Goal: Transaction & Acquisition: Purchase product/service

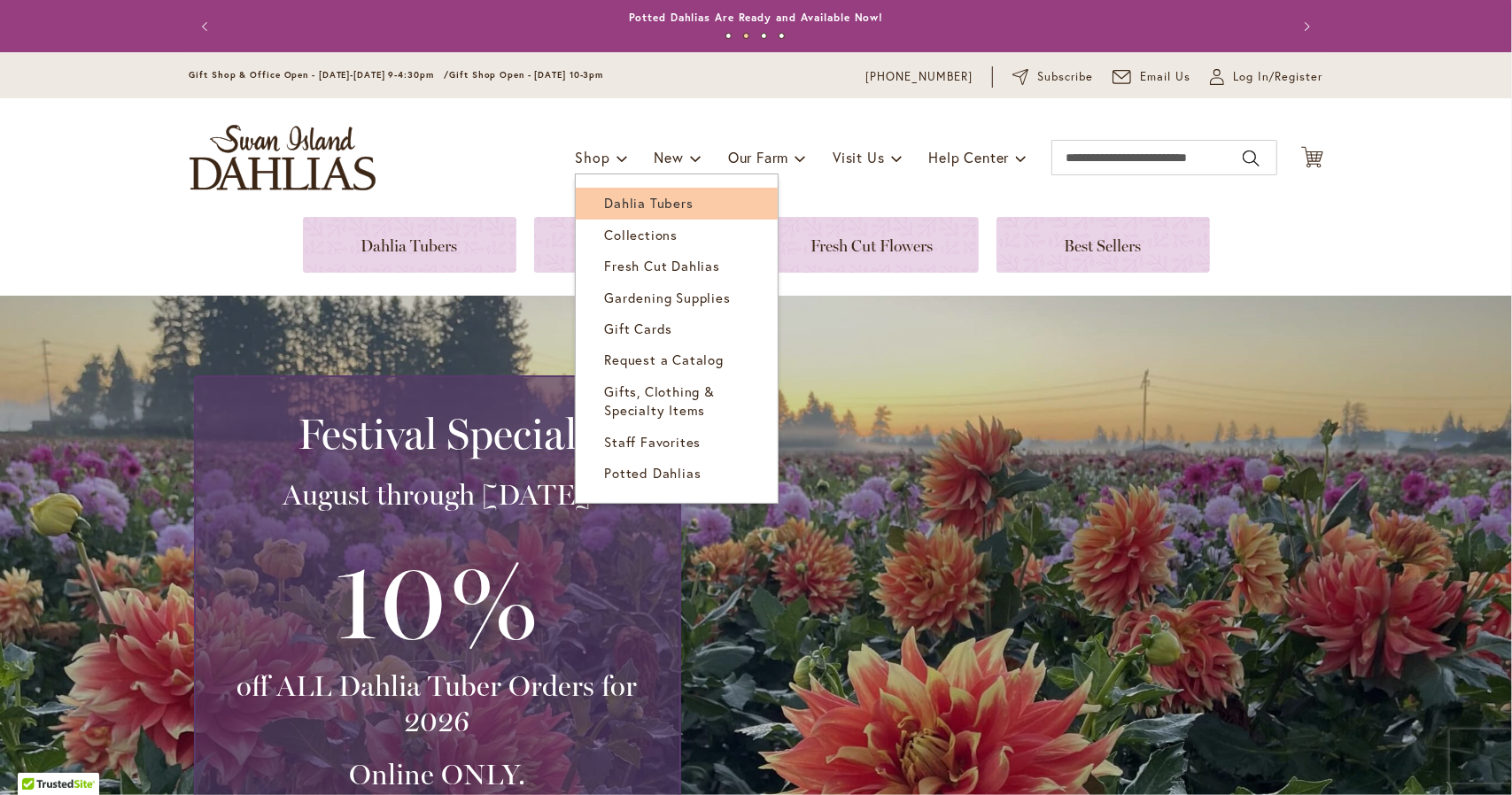
click at [604, 202] on span "Dahlia Tubers" at bounding box center [648, 203] width 89 height 18
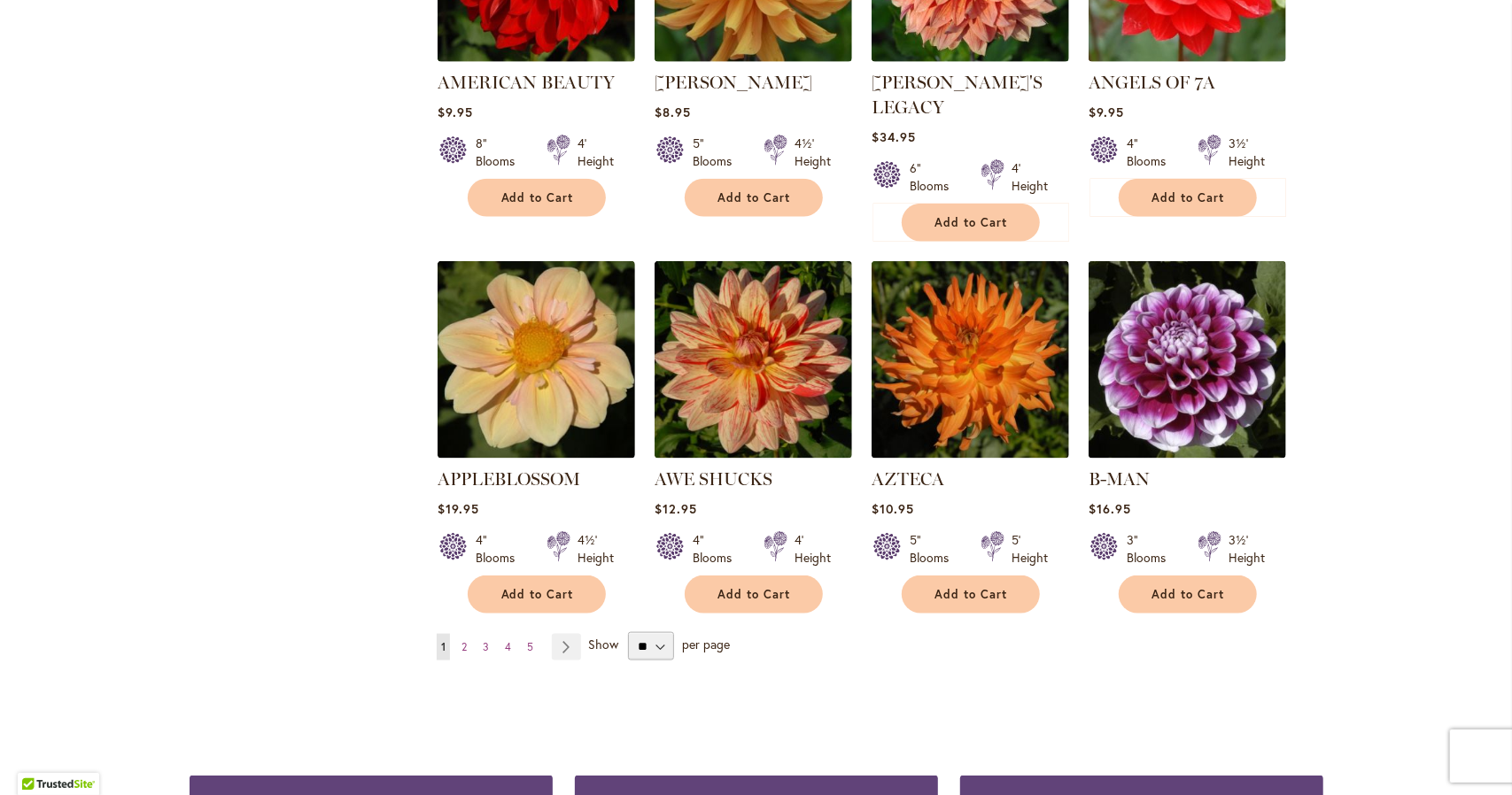
scroll to position [1328, 0]
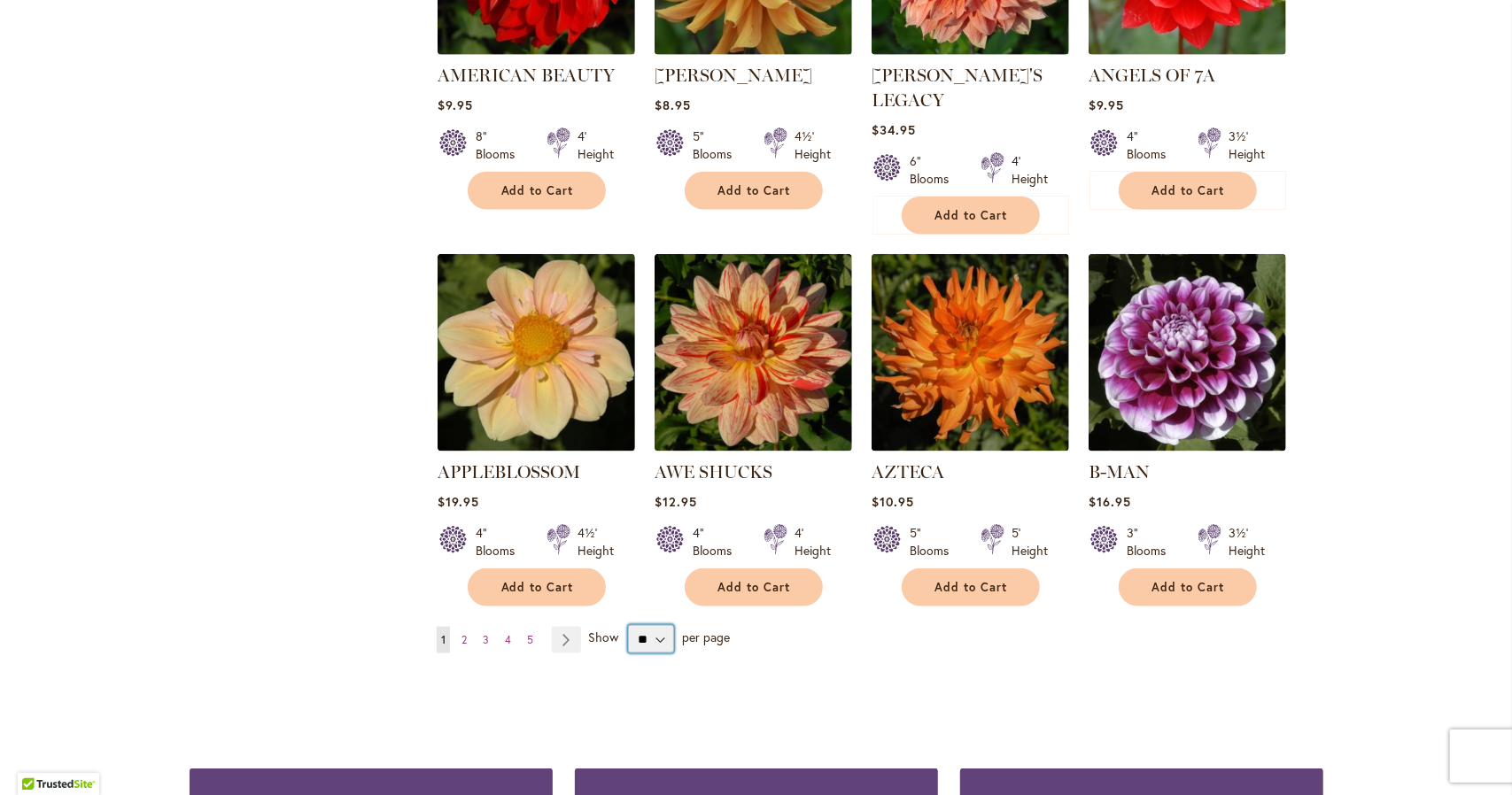
click at [656, 625] on select "** ** ** **" at bounding box center [650, 638] width 46 height 28
select select "**"
click at [627, 625] on select "** ** ** **" at bounding box center [650, 638] width 46 height 28
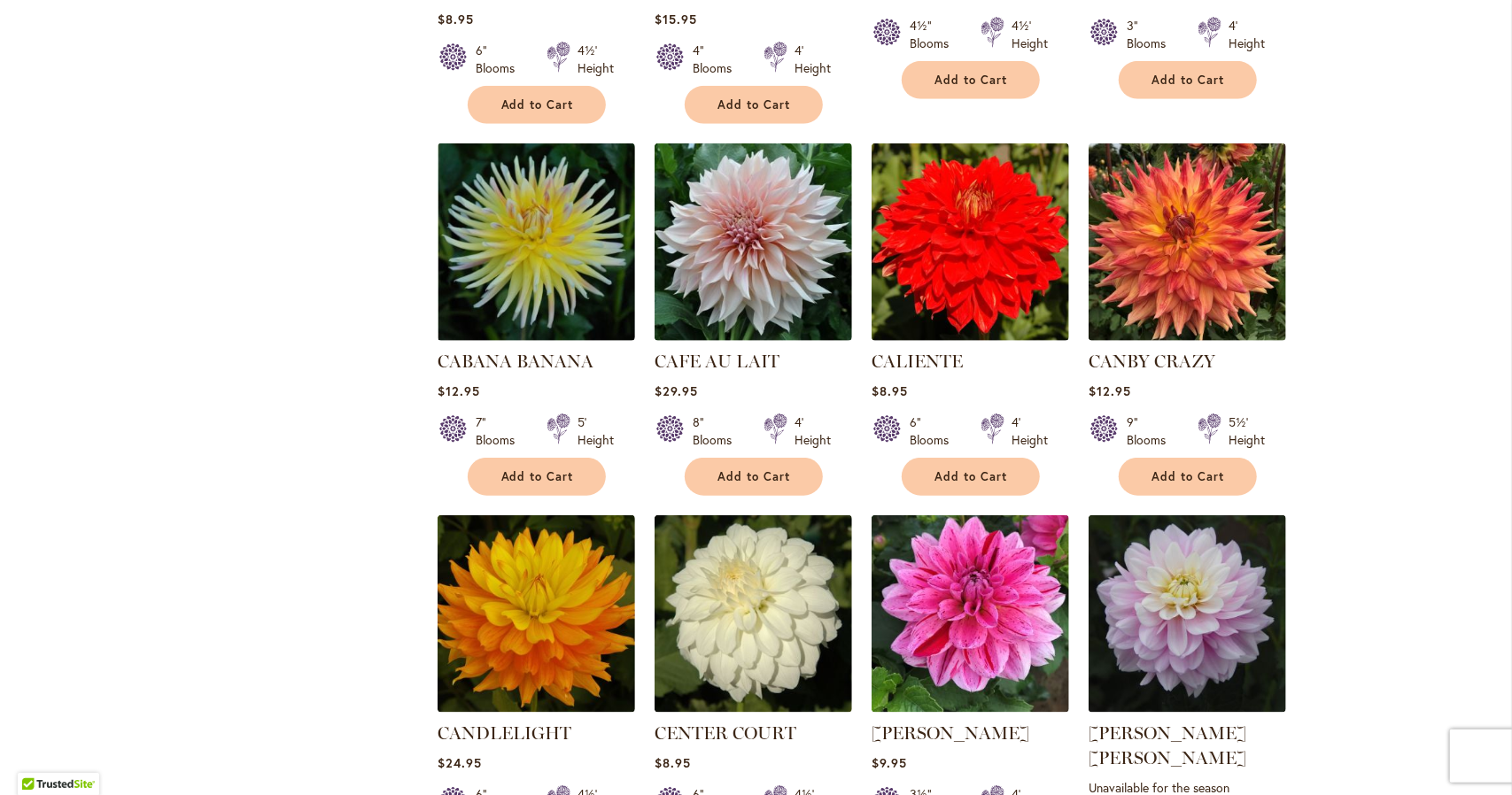
scroll to position [5687, 0]
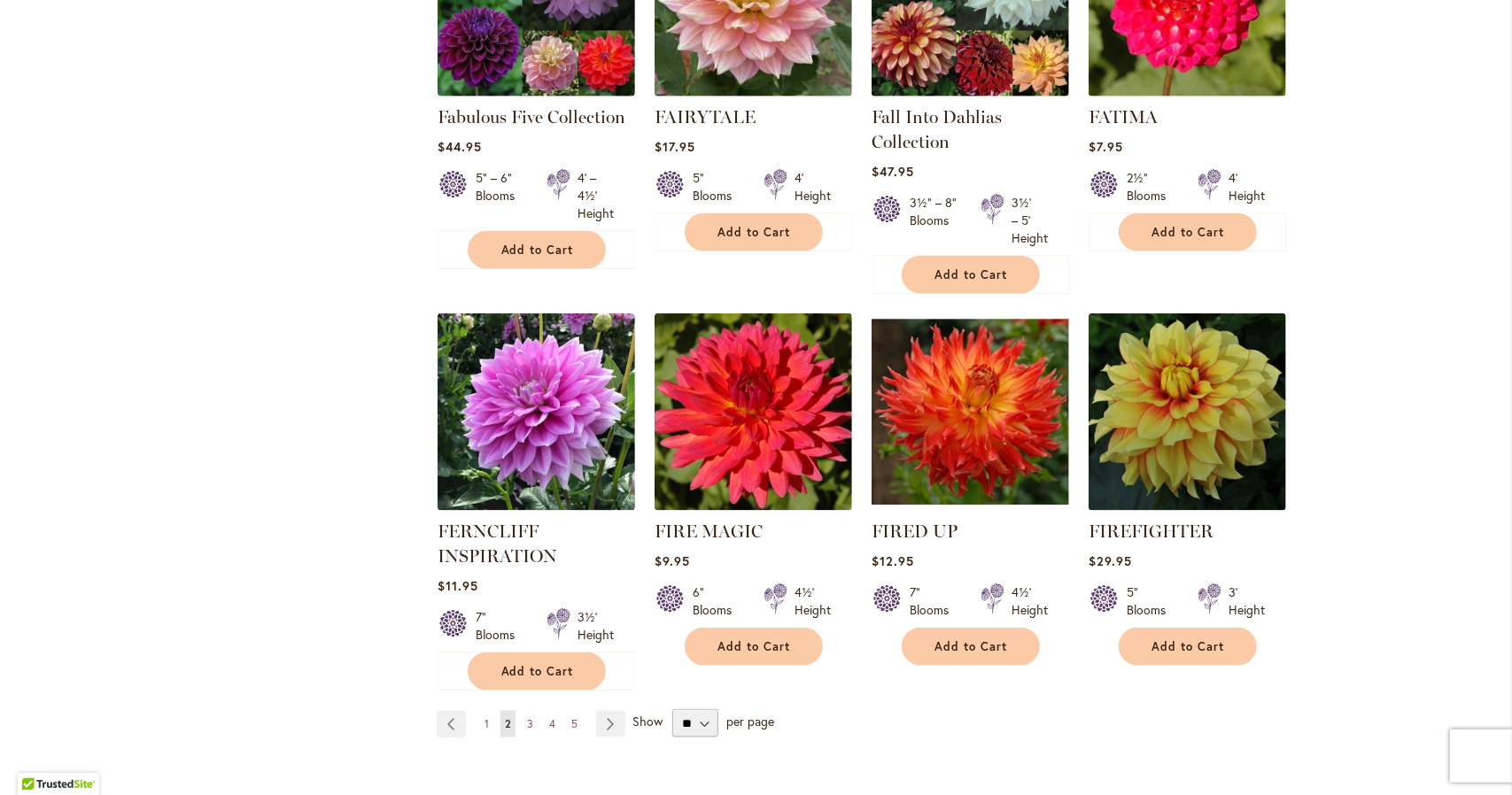
scroll to position [5934, 0]
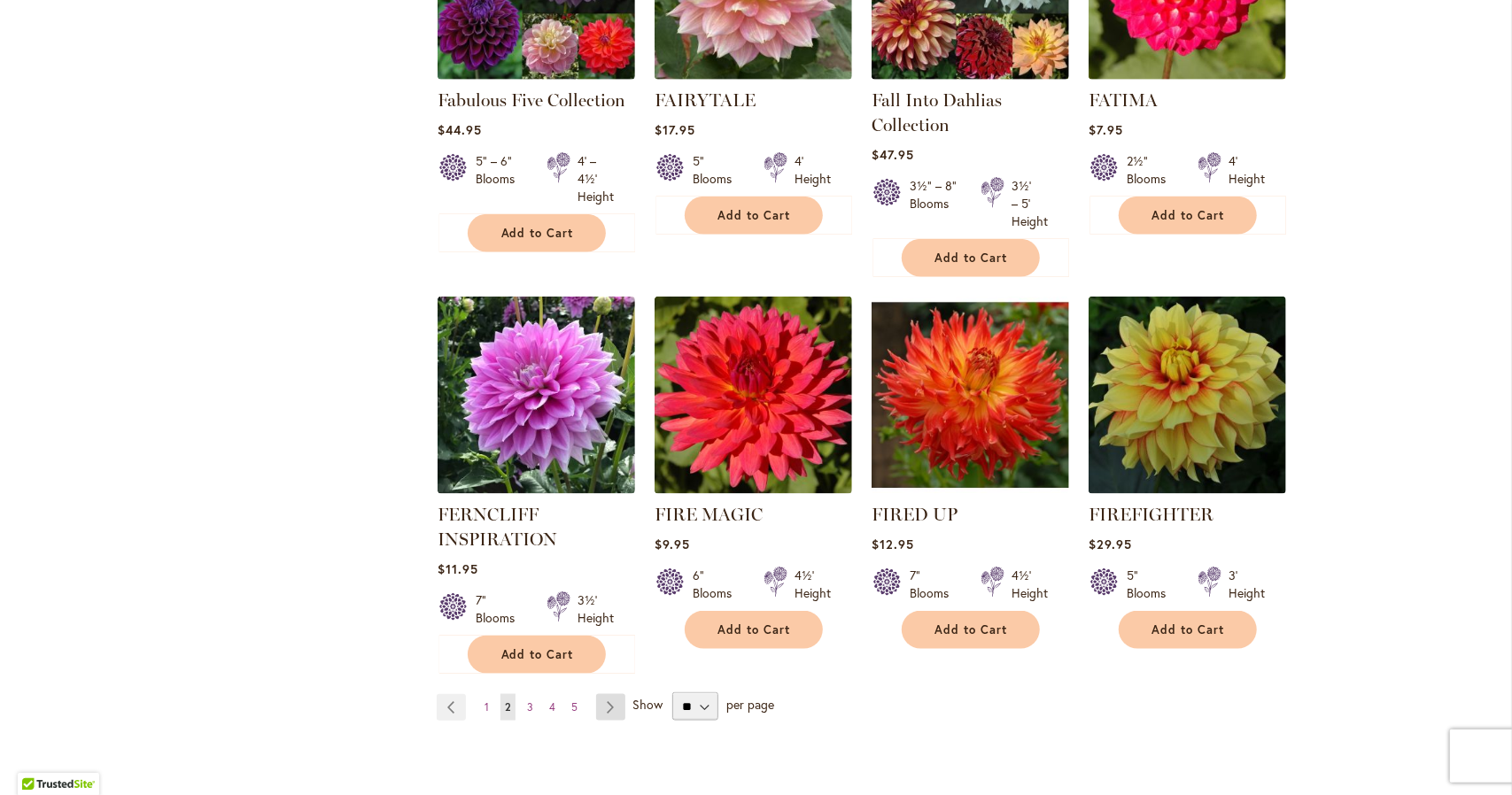
click at [599, 694] on link "Page Next" at bounding box center [610, 707] width 29 height 26
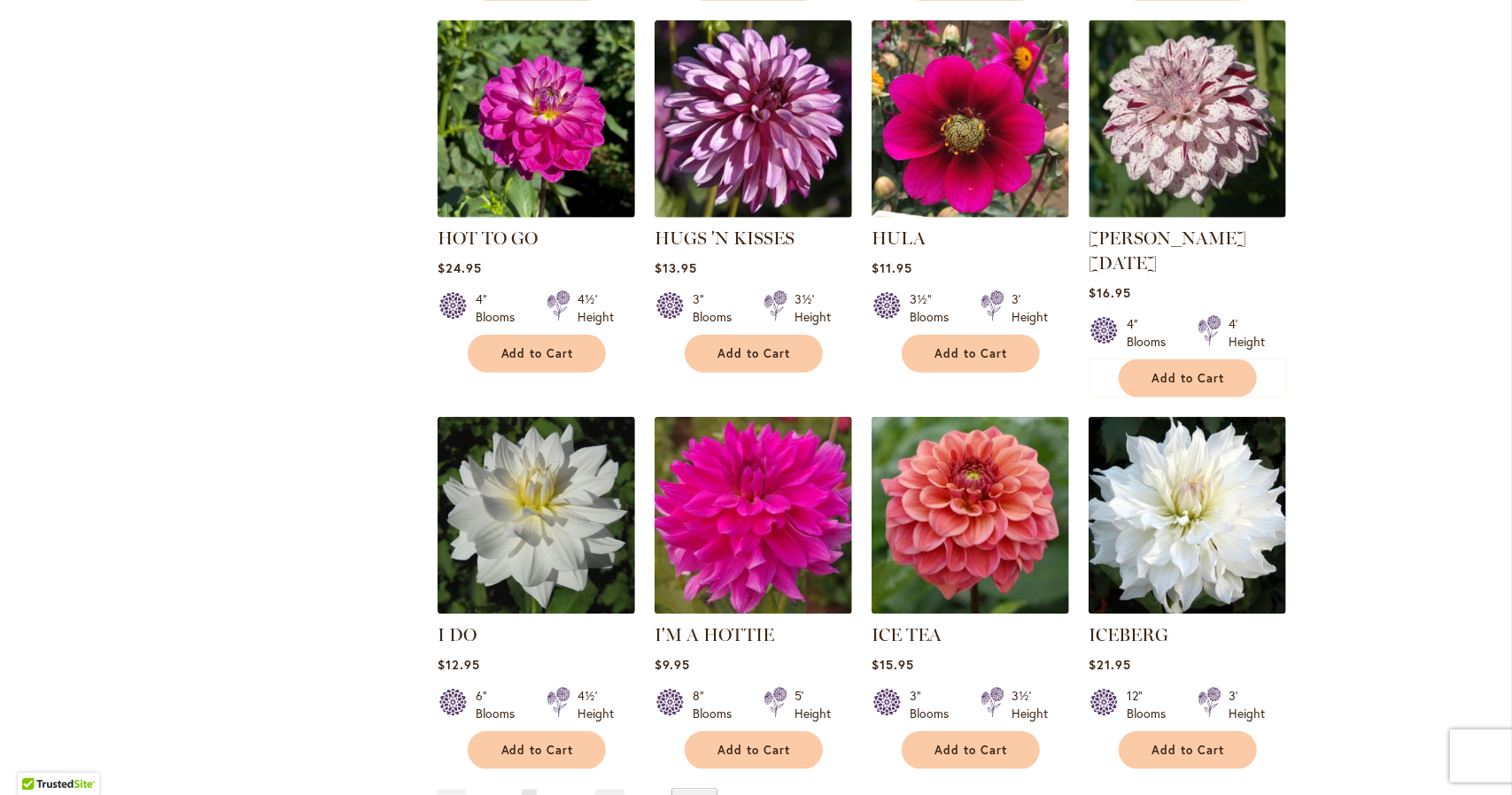
scroll to position [5953, 0]
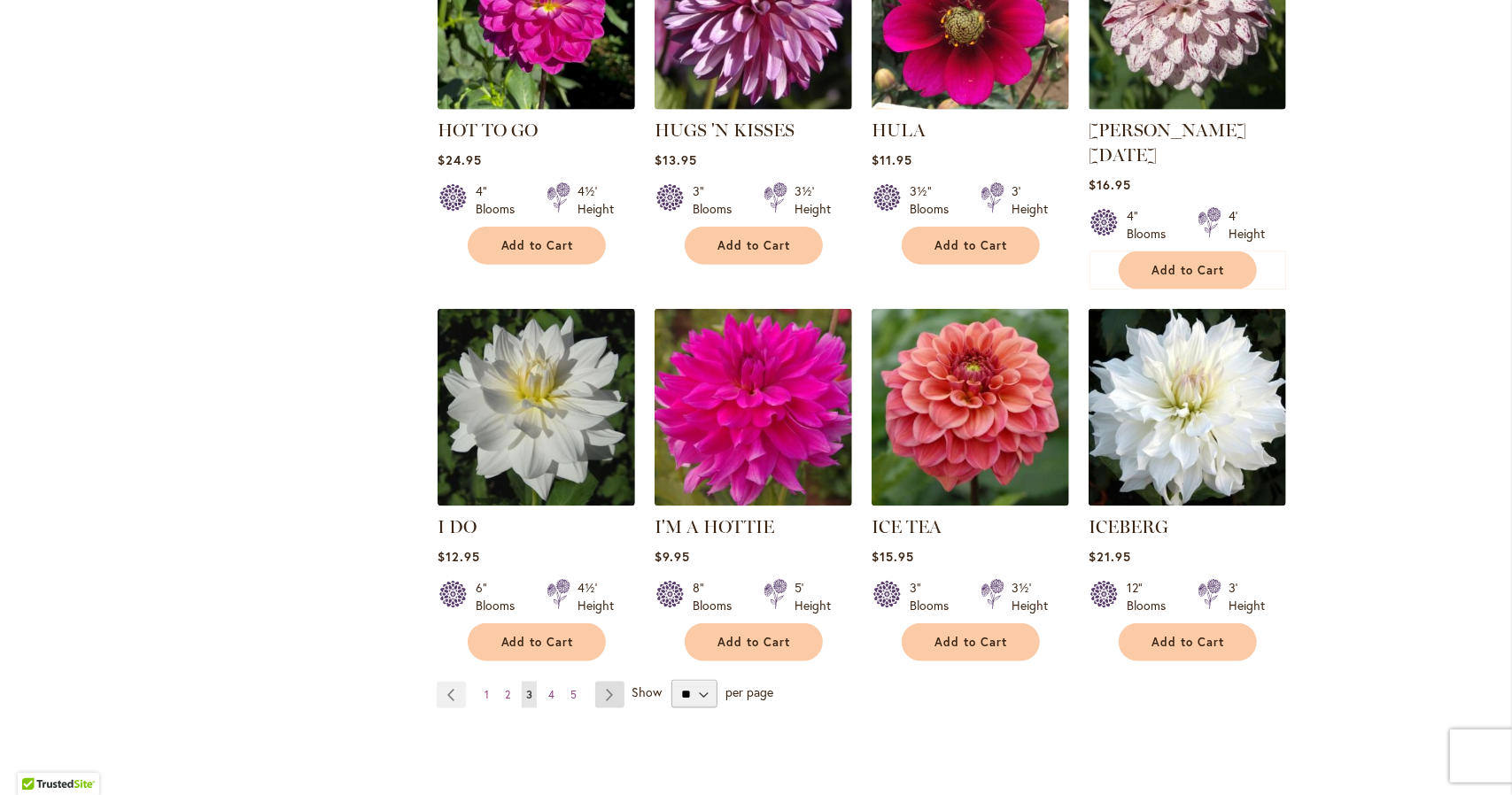
click at [604, 682] on link "Page Next" at bounding box center [609, 694] width 29 height 26
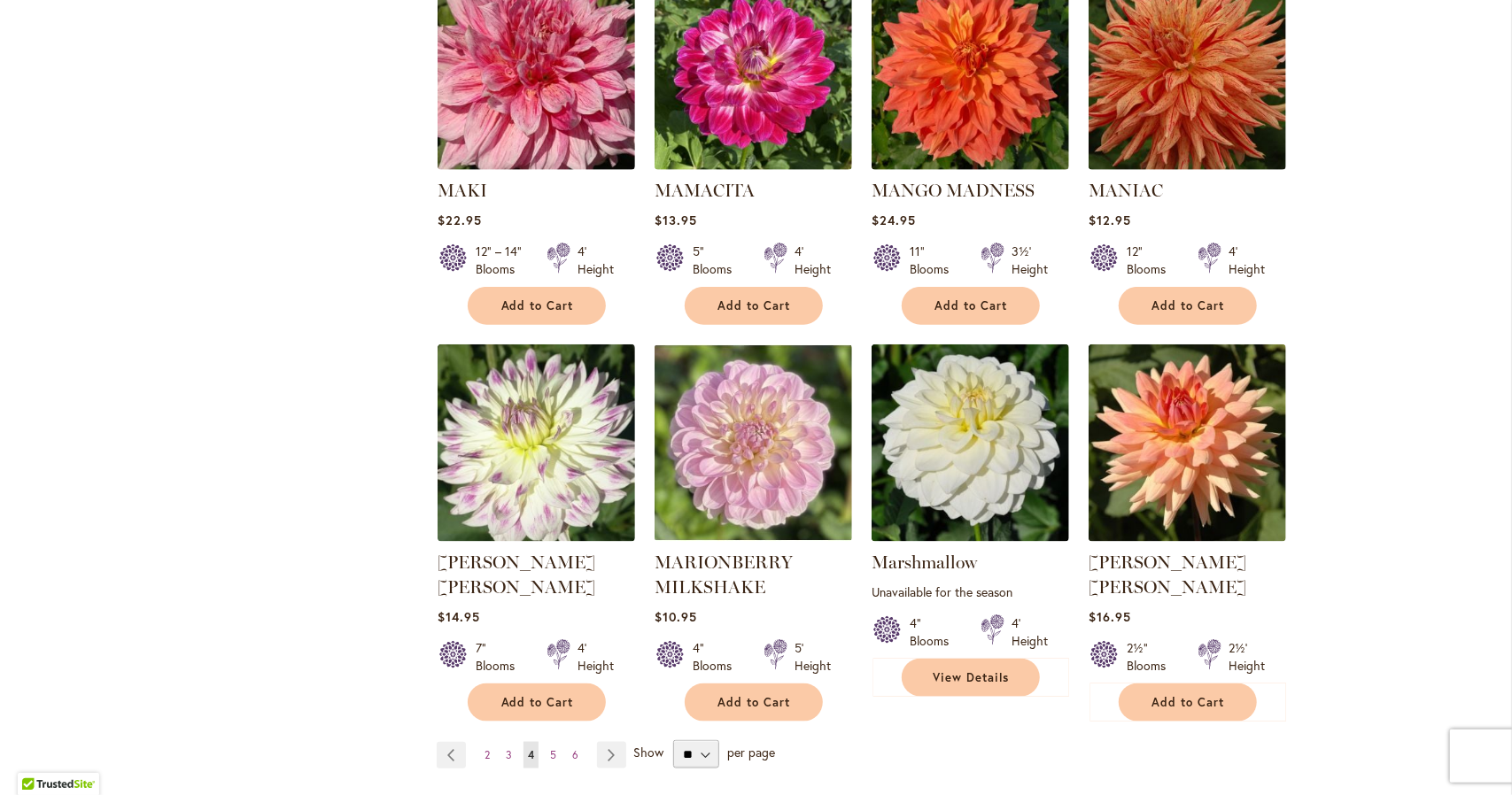
scroll to position [5845, 0]
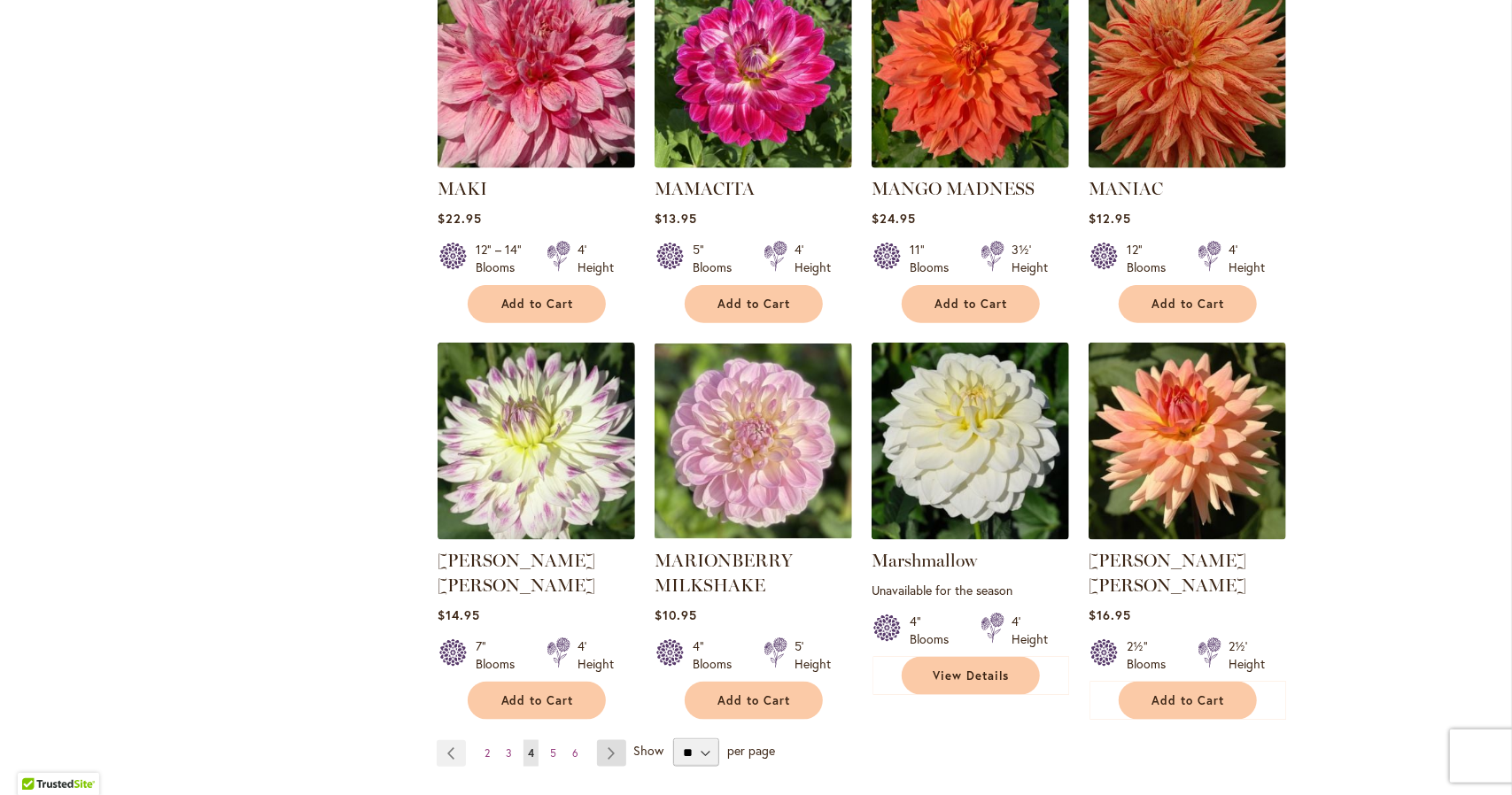
click at [609, 741] on link "Page Next" at bounding box center [611, 753] width 29 height 26
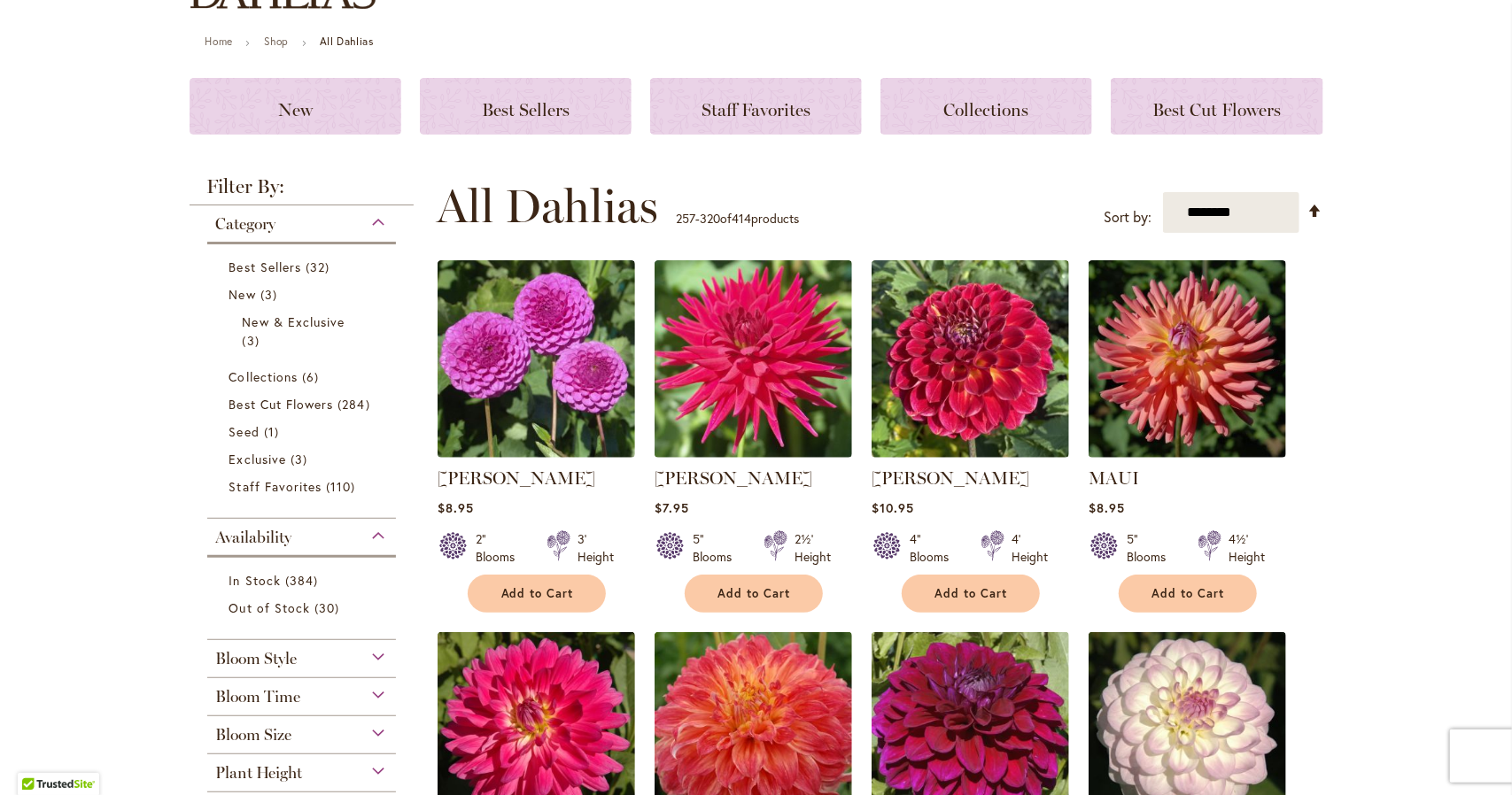
scroll to position [89, 0]
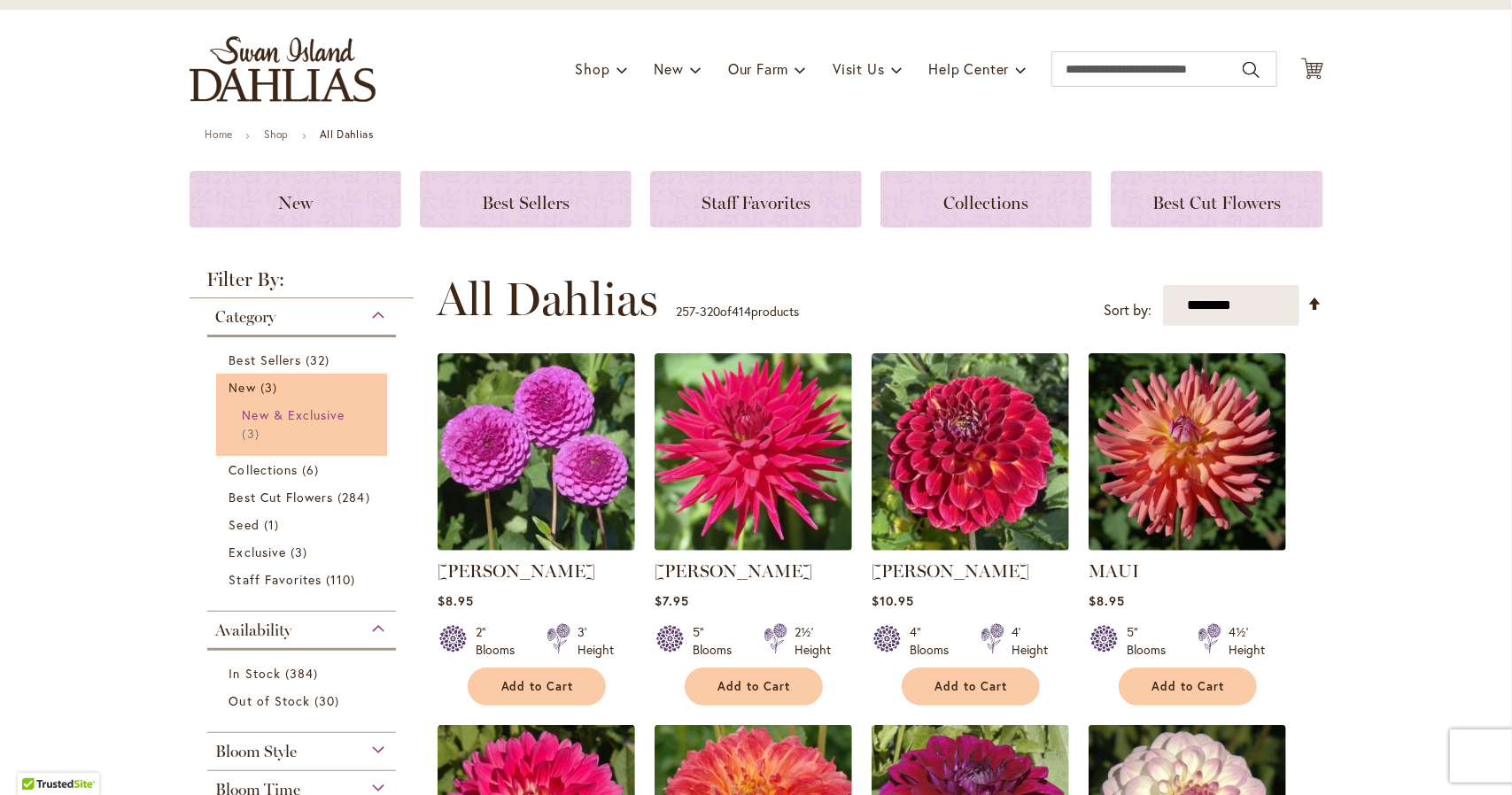
click at [296, 416] on span "New & Exclusive" at bounding box center [293, 415] width 102 height 17
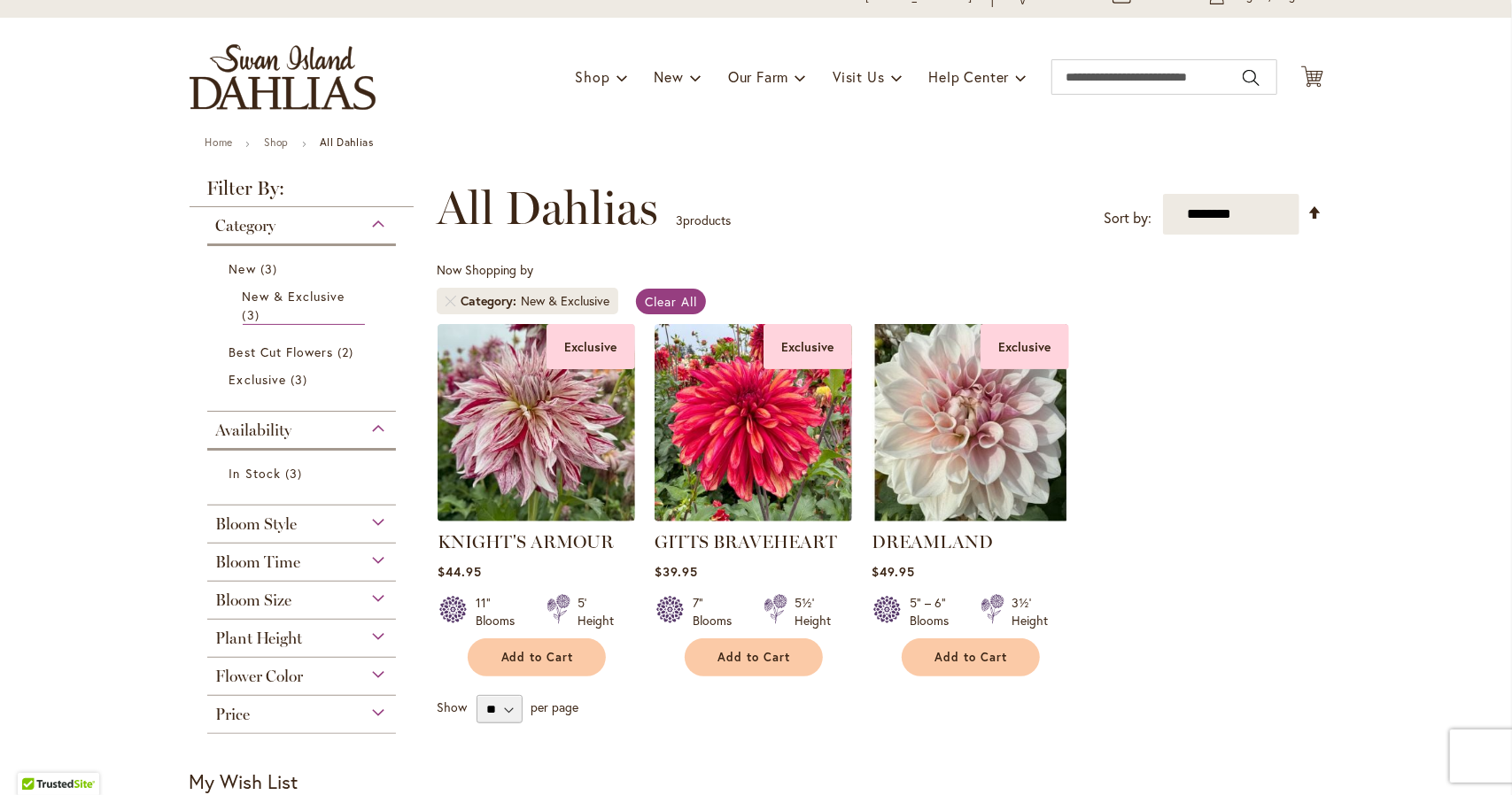
scroll to position [265, 0]
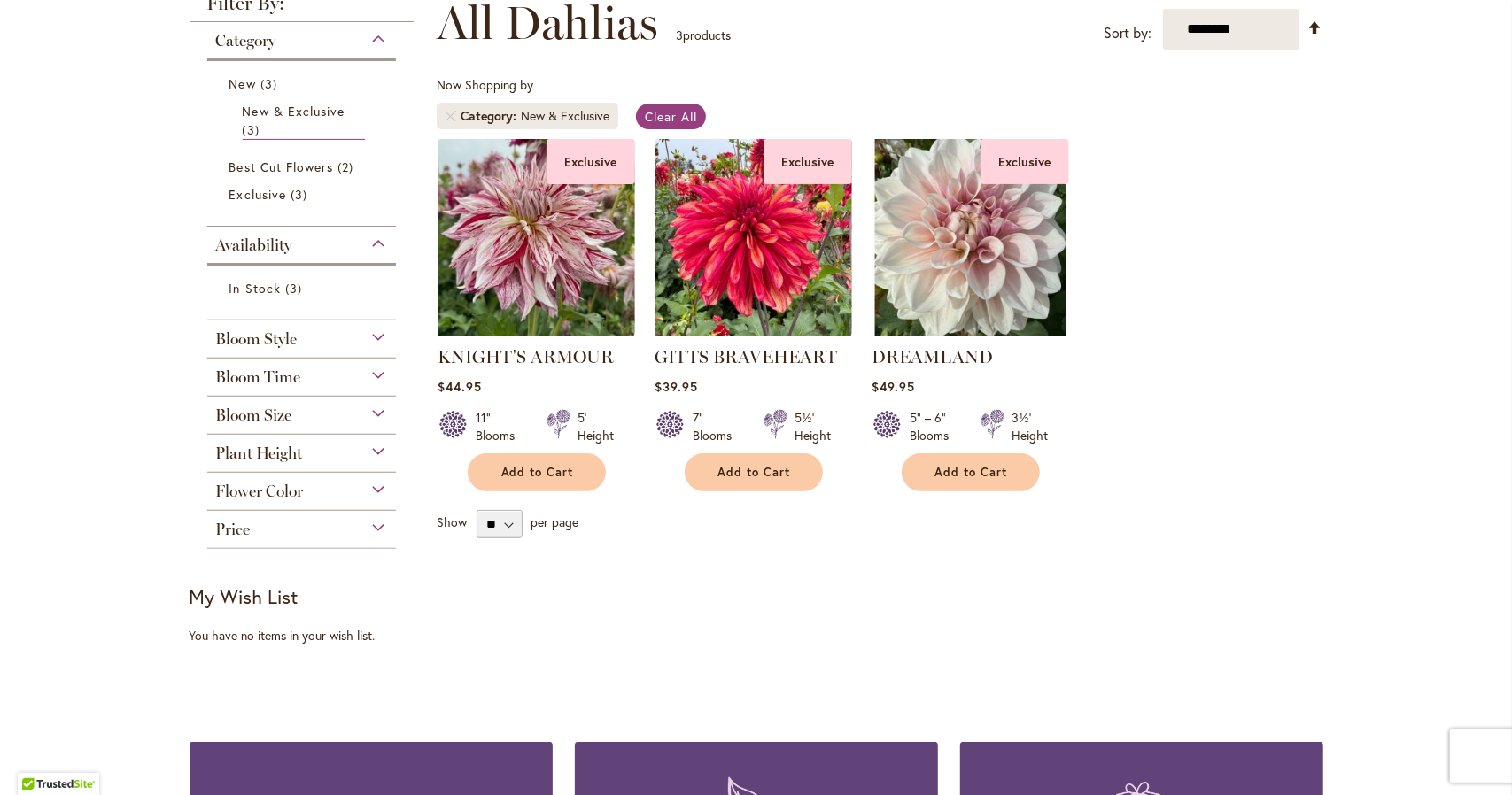
click at [367, 378] on div "Bloom Time" at bounding box center [301, 372] width 189 height 28
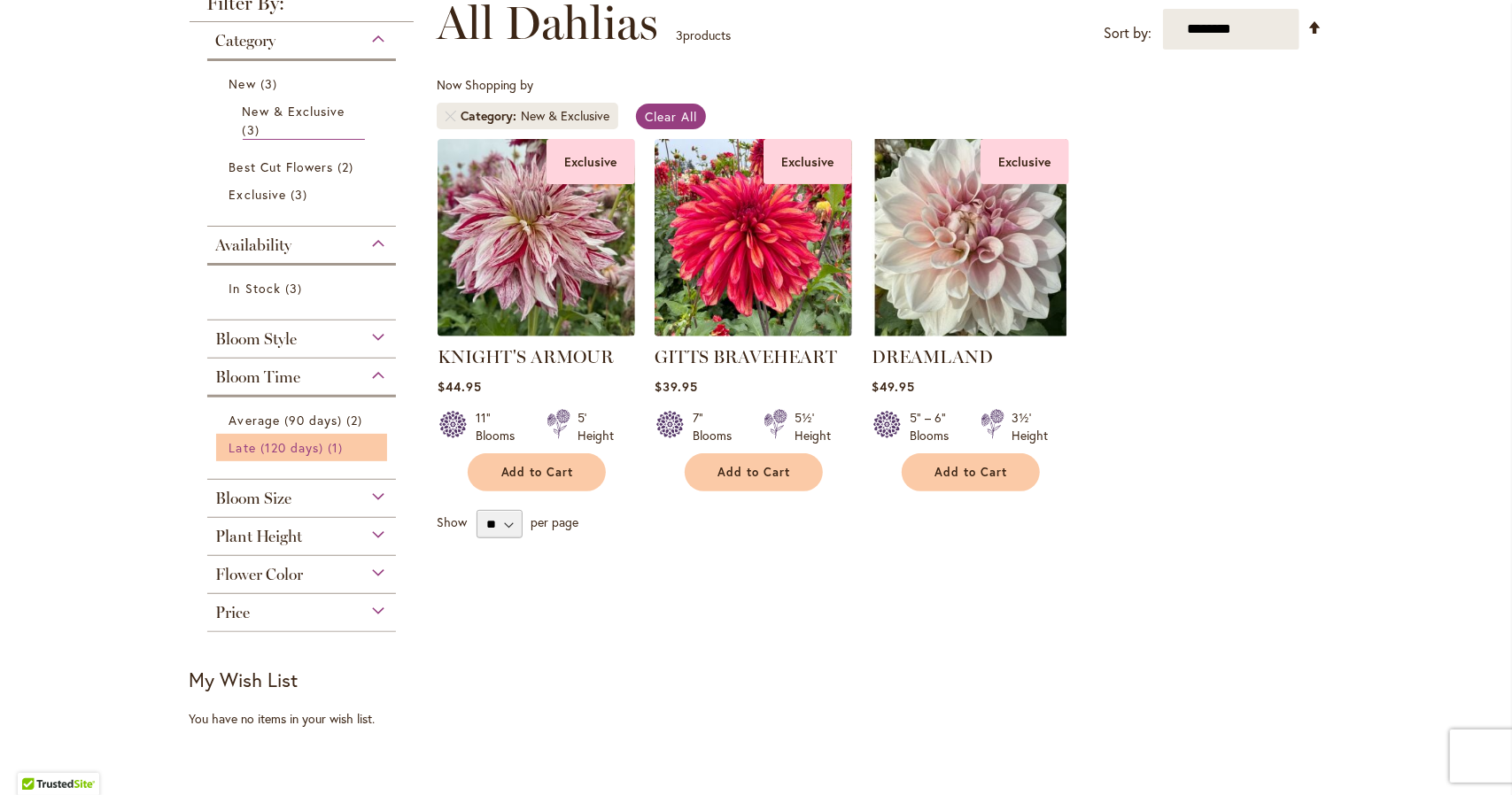
click at [304, 451] on span "Late (120 days)" at bounding box center [276, 447] width 95 height 17
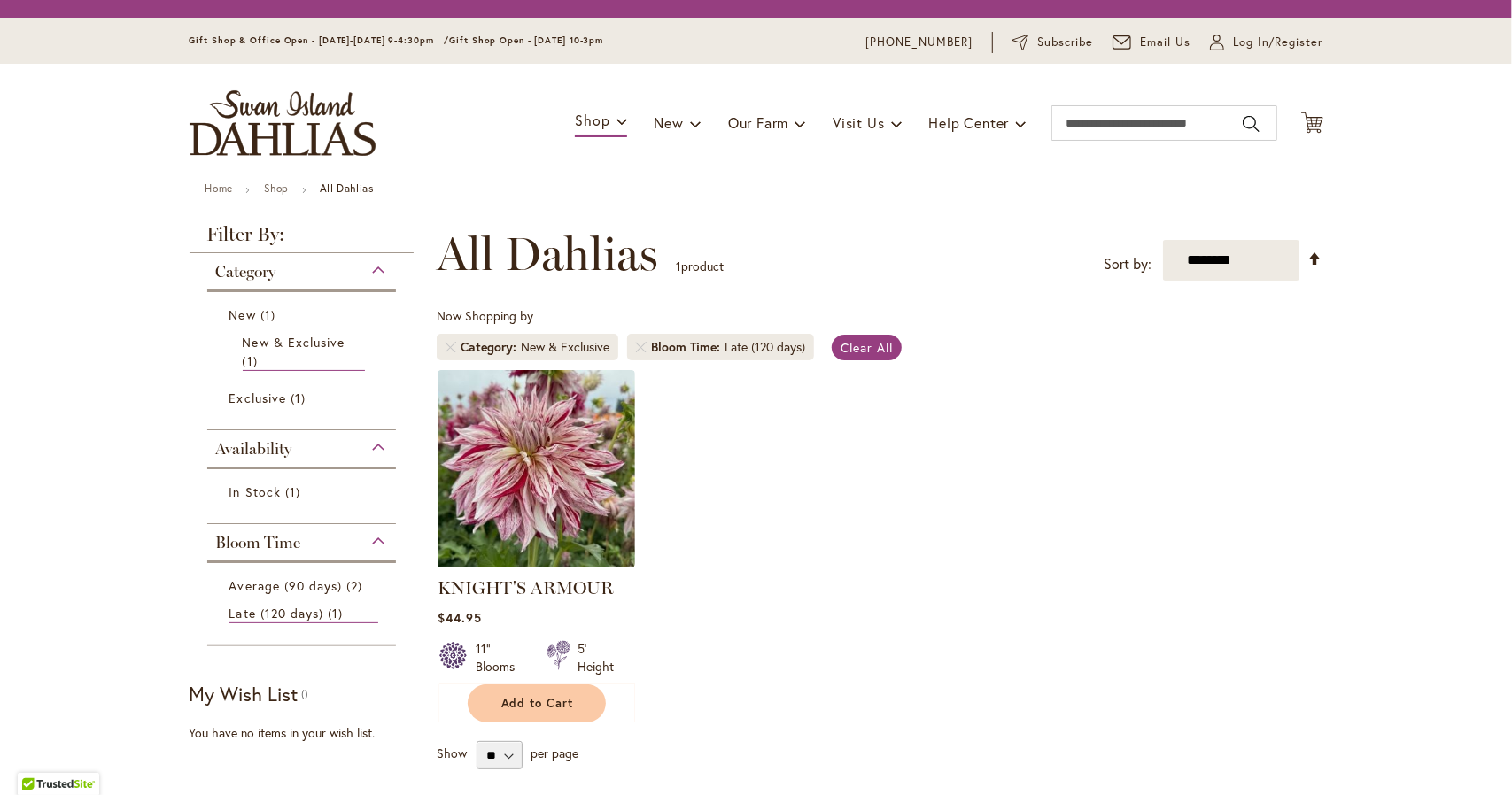
scroll to position [274, 0]
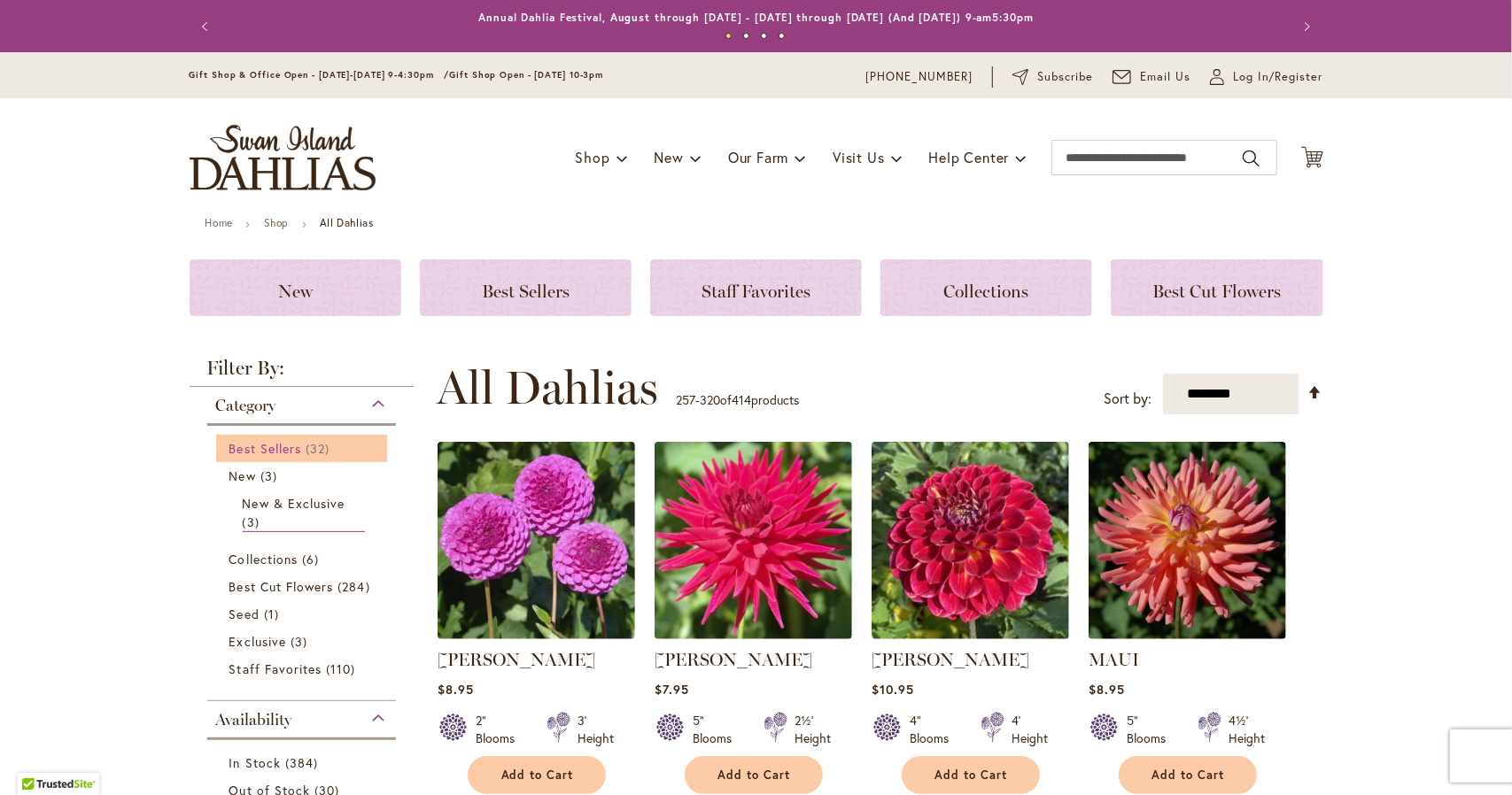
click at [283, 448] on span "Best Sellers" at bounding box center [265, 448] width 72 height 17
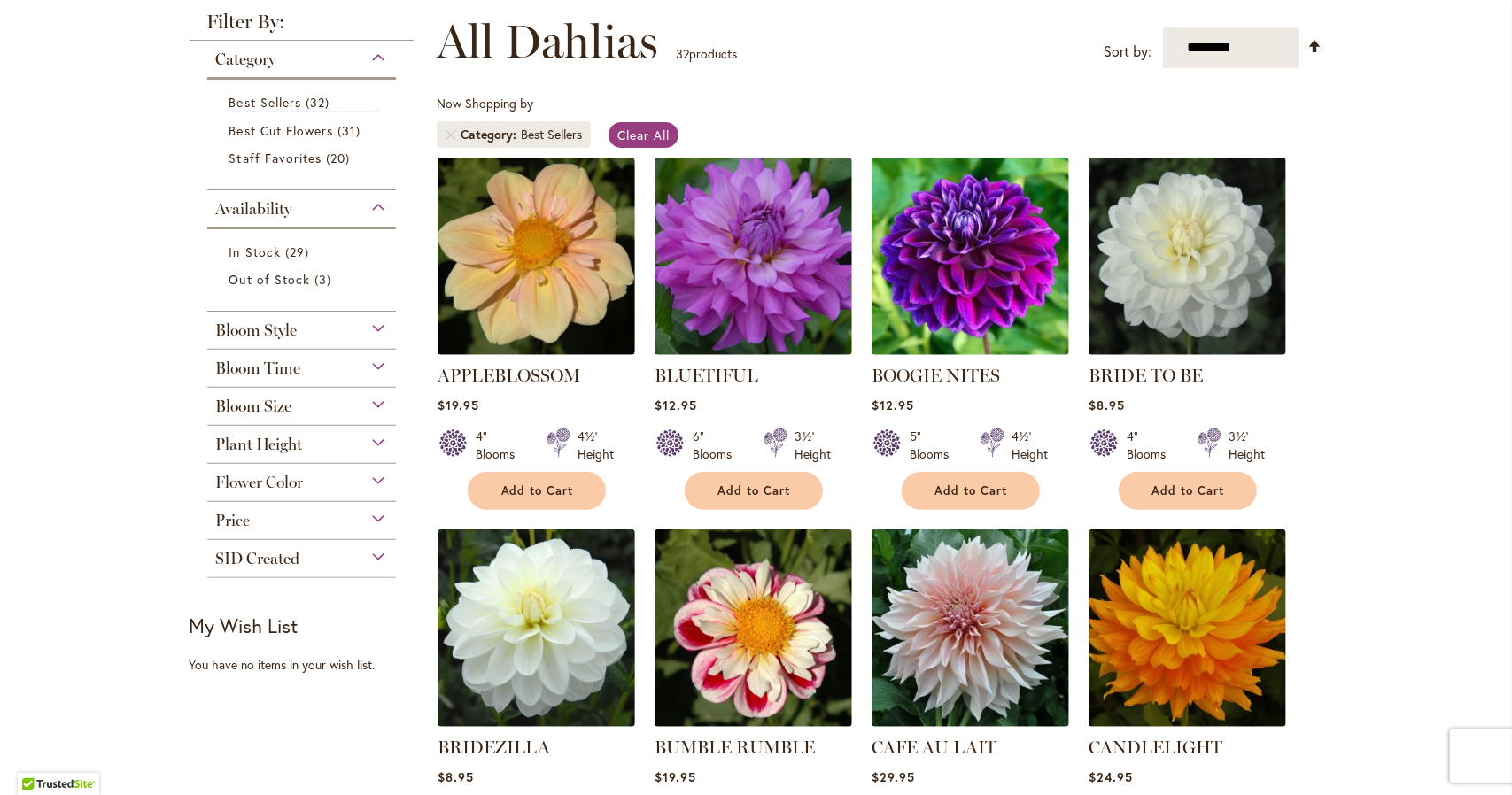
scroll to position [186, 0]
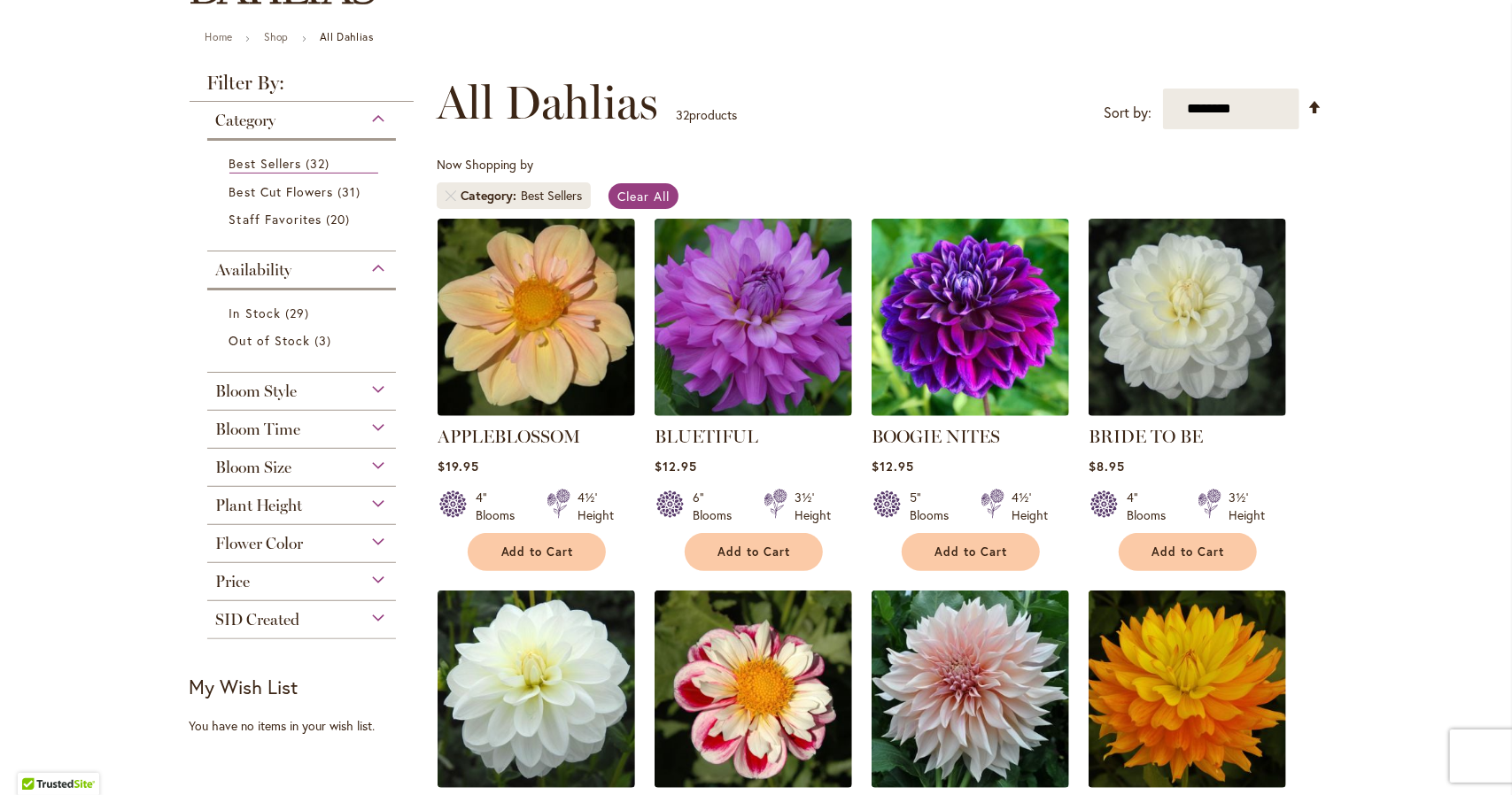
click at [371, 390] on div "Bloom Style" at bounding box center [301, 387] width 189 height 28
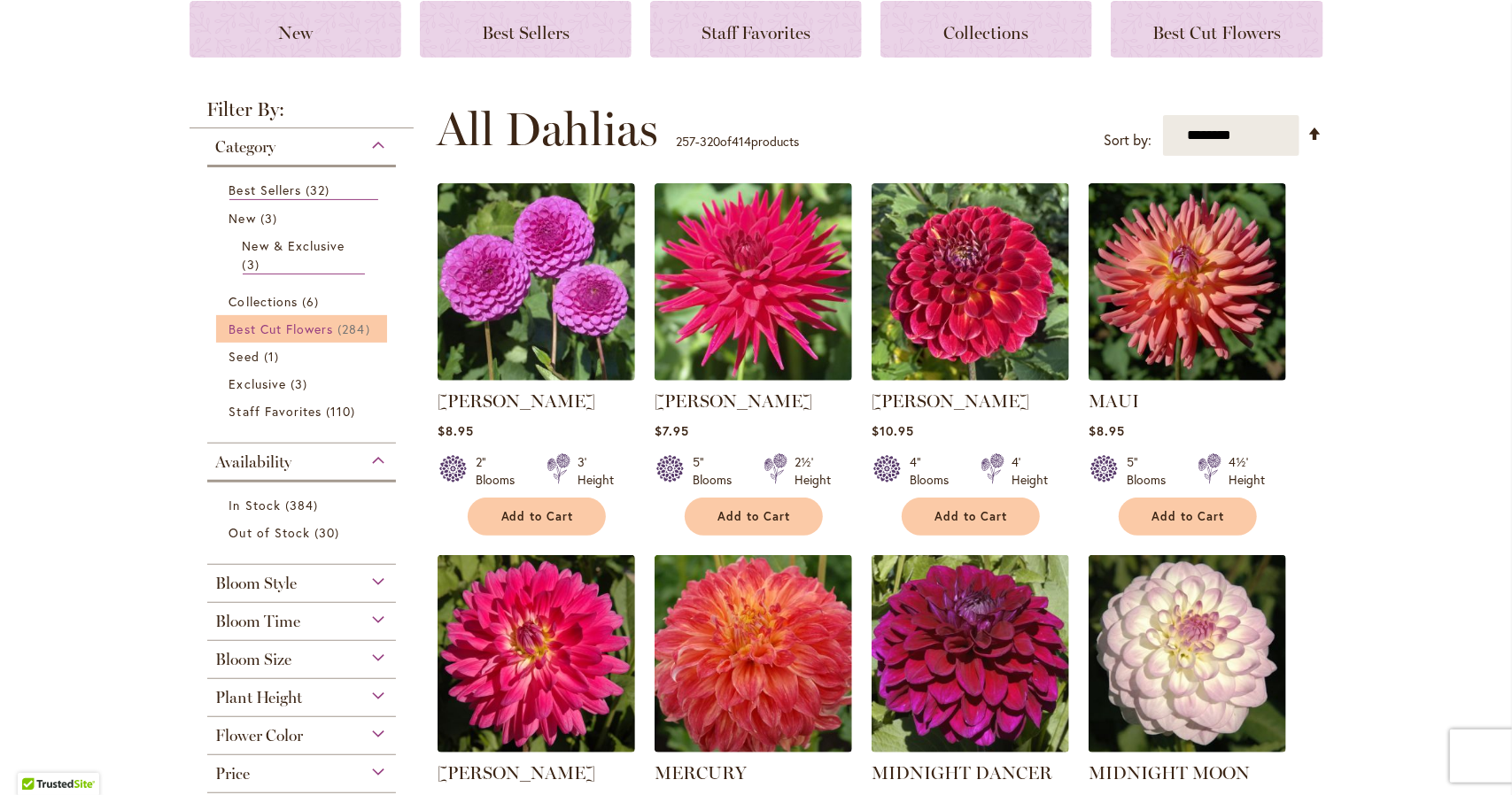
scroll to position [265, 0]
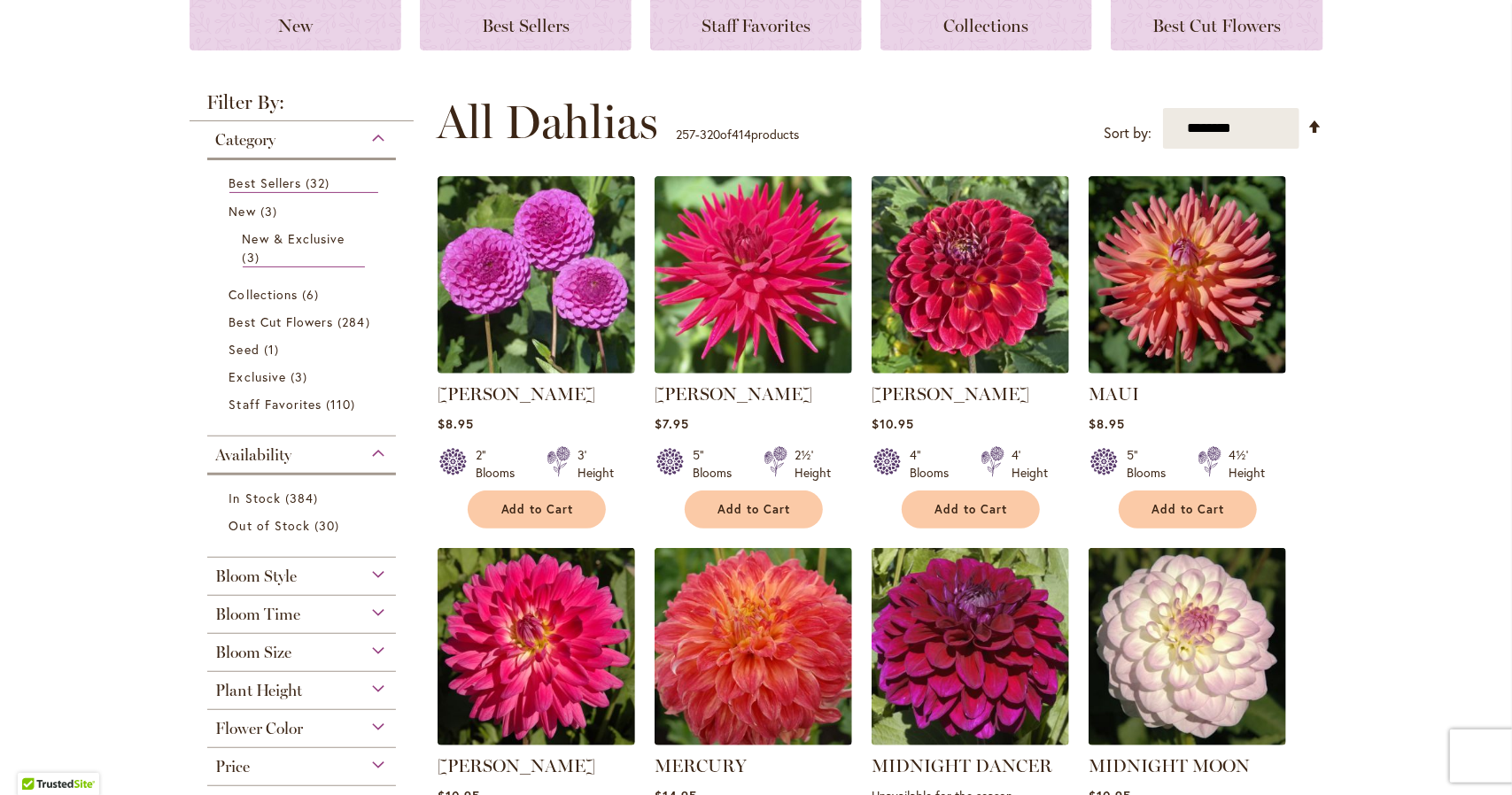
click at [327, 570] on div "Bloom Style" at bounding box center [301, 571] width 189 height 28
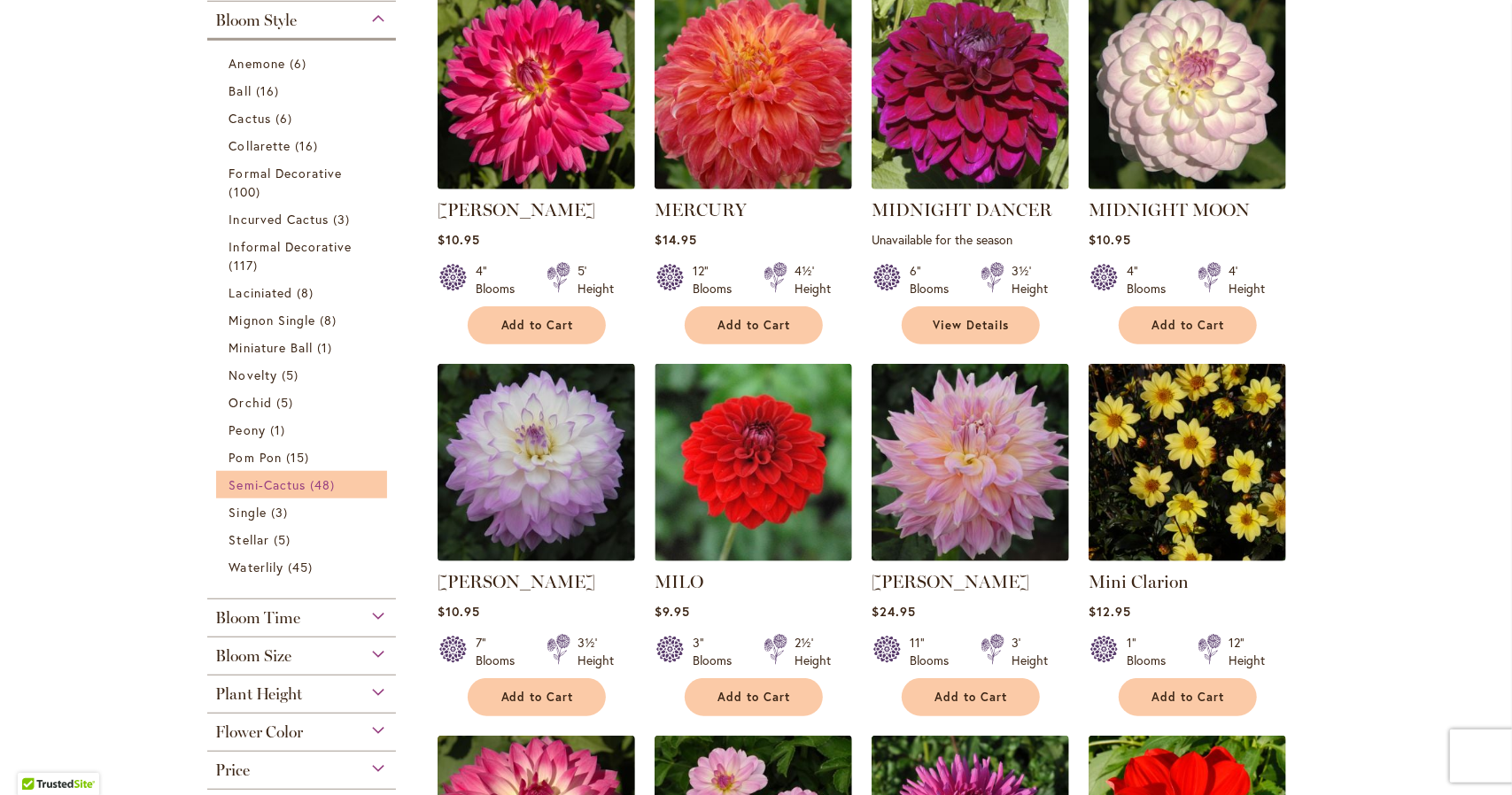
click at [278, 479] on span "Semi-Cactus" at bounding box center [267, 484] width 77 height 17
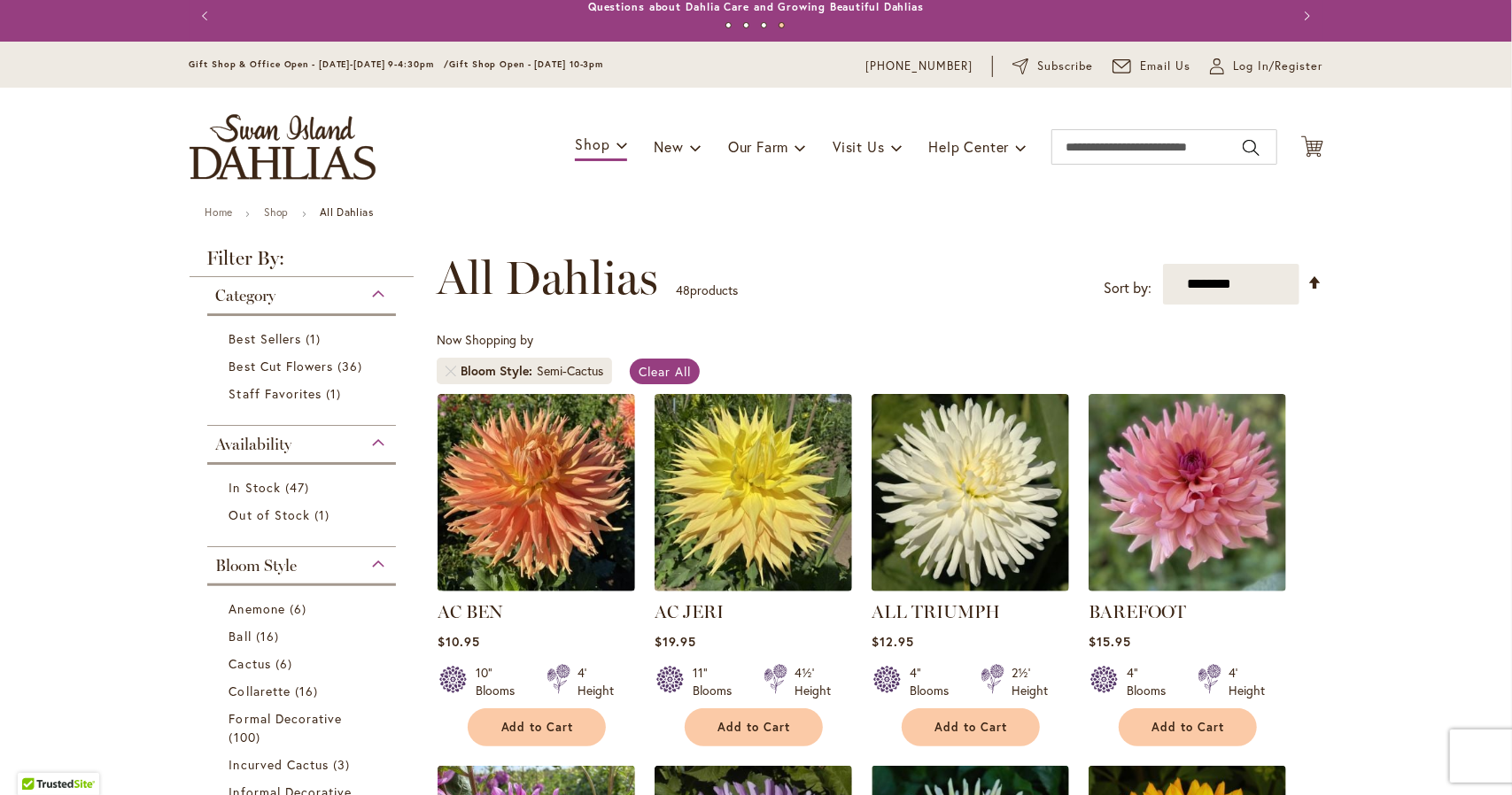
scroll to position [9, 0]
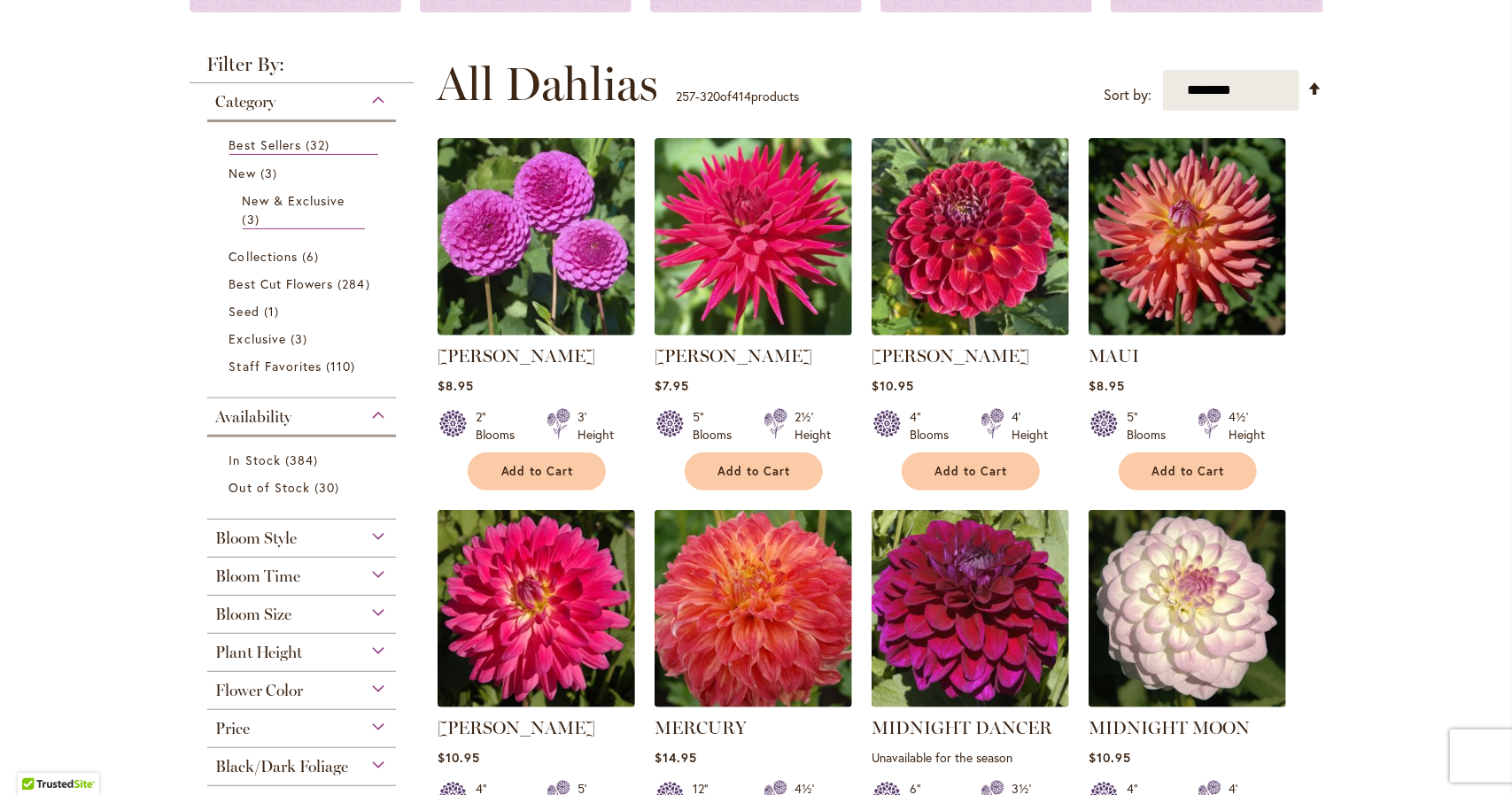
scroll to position [265, 0]
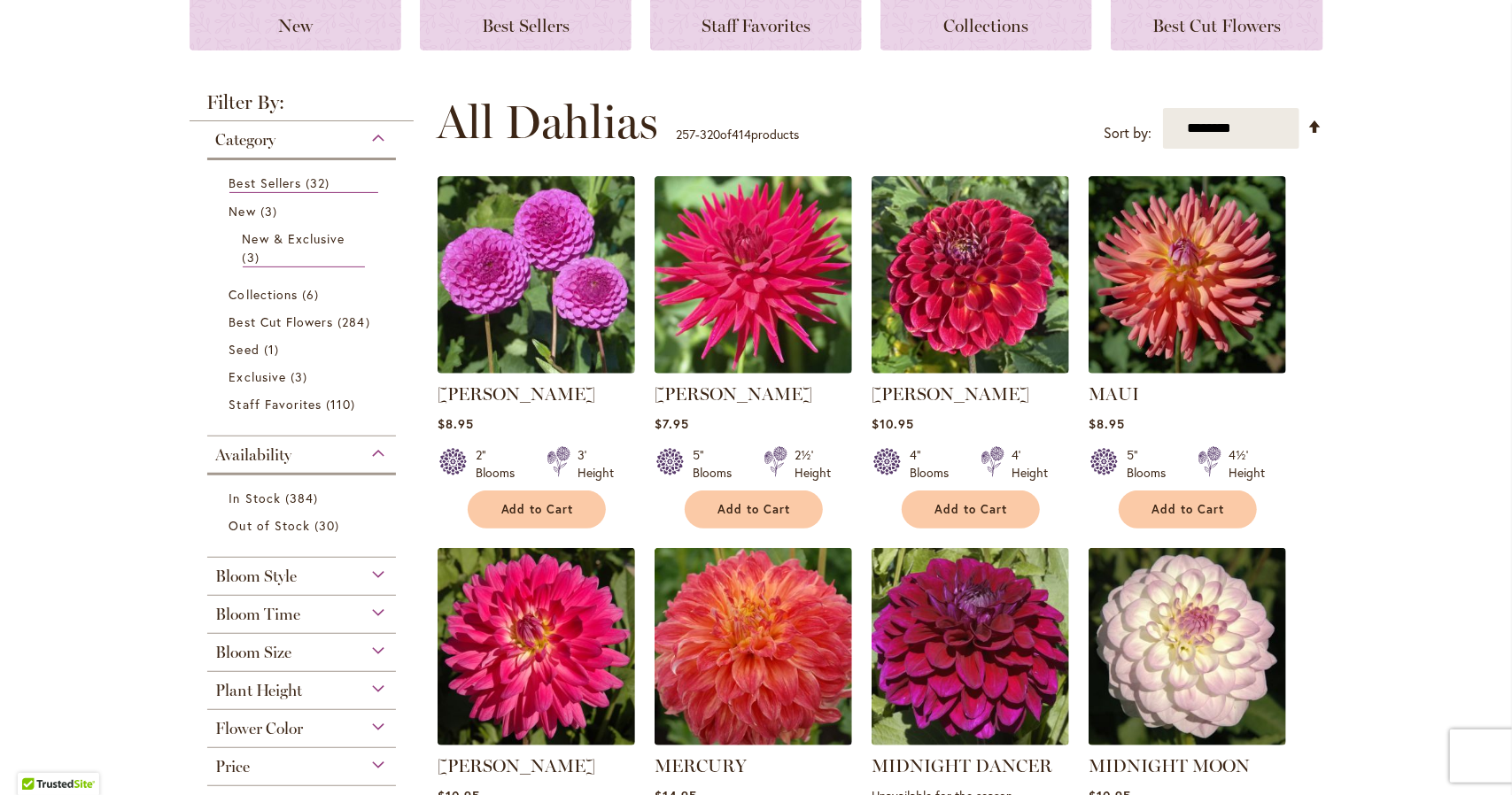
click at [274, 580] on span "Bloom Style" at bounding box center [257, 577] width 81 height 20
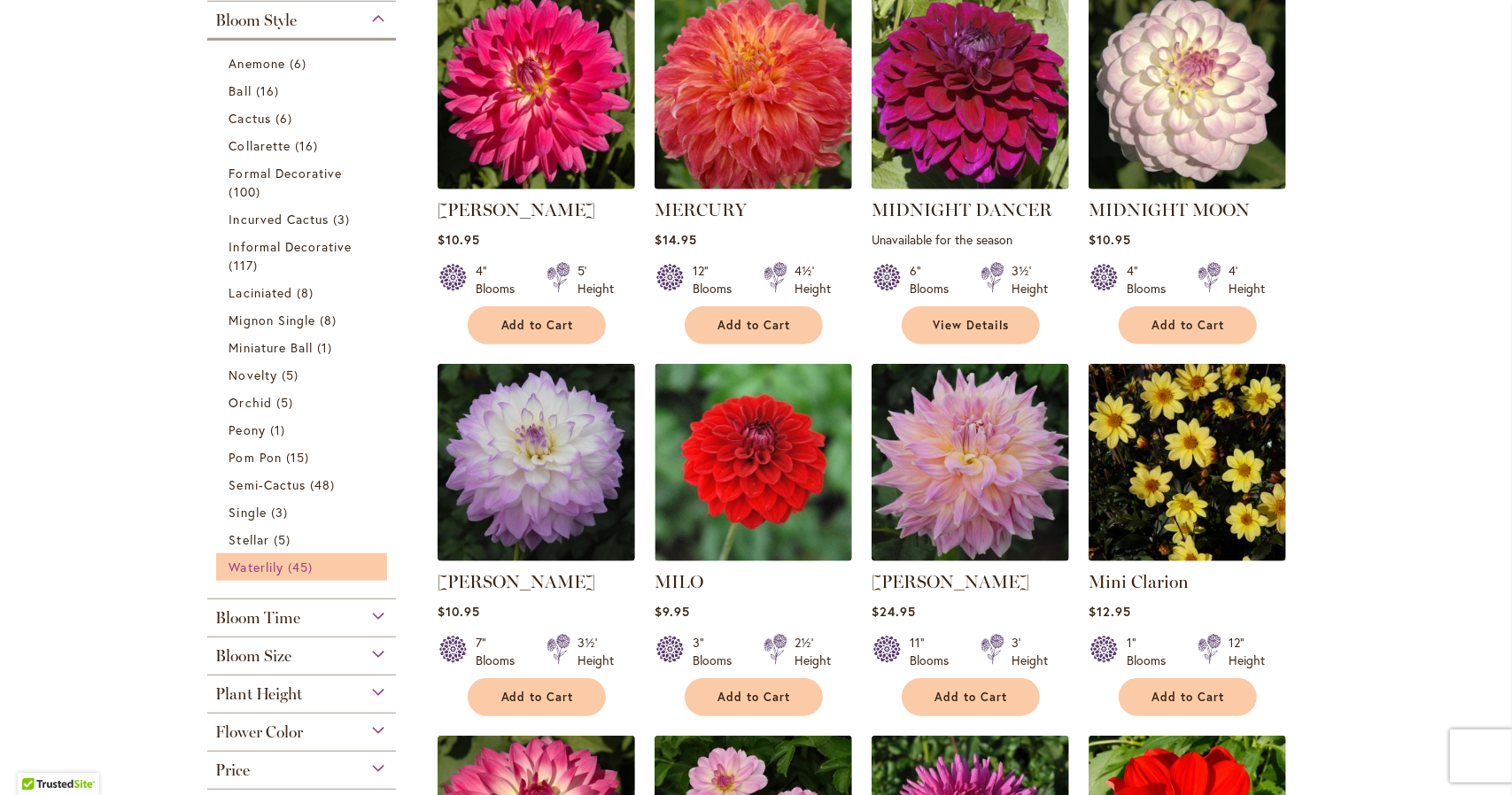
click at [263, 570] on span "Waterlily" at bounding box center [256, 567] width 54 height 17
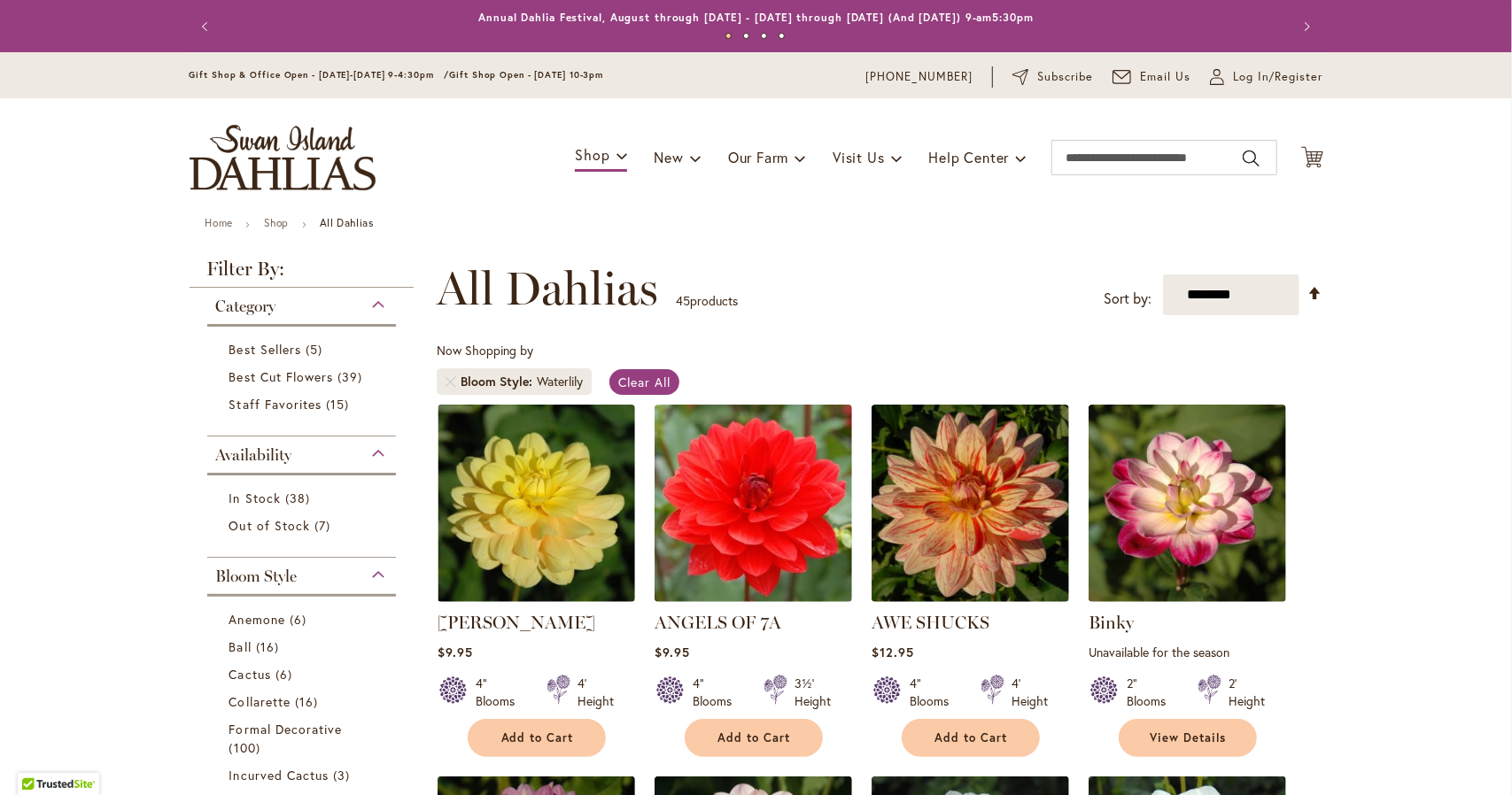
scroll to position [274, 0]
